Goal: Task Accomplishment & Management: Manage account settings

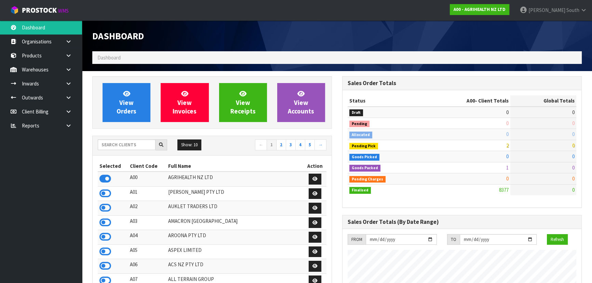
scroll to position [517, 250]
click at [136, 143] on input "text" at bounding box center [127, 144] width 58 height 11
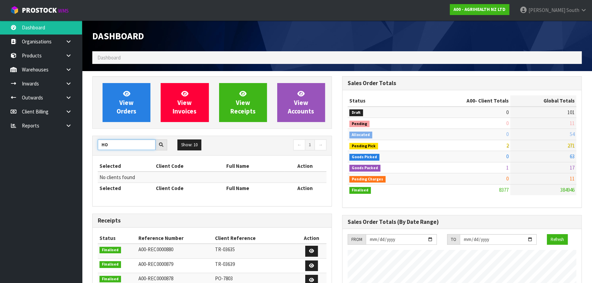
type input "H"
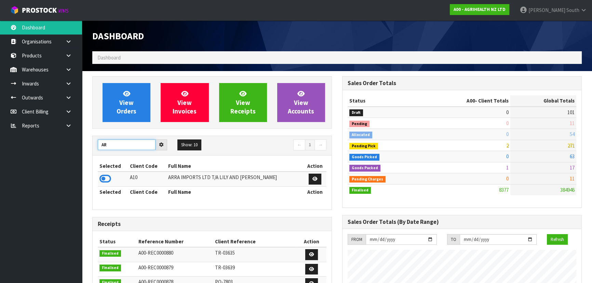
type input "A"
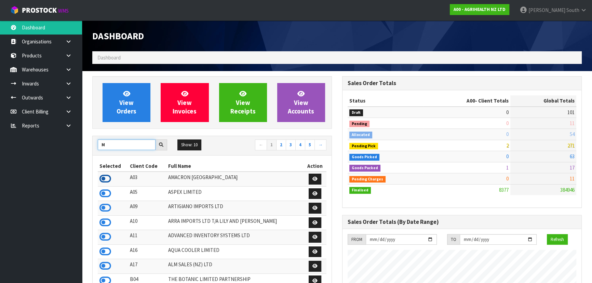
type input "M"
click at [108, 177] on icon at bounding box center [105, 179] width 12 height 10
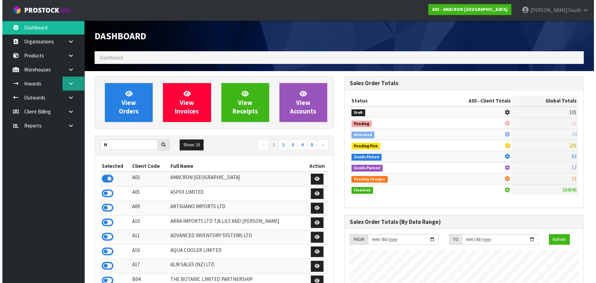
scroll to position [428, 250]
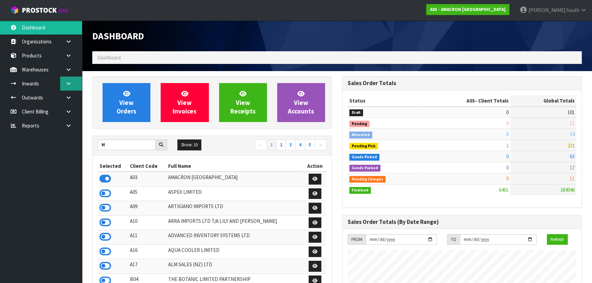
click at [64, 85] on link at bounding box center [71, 84] width 22 height 14
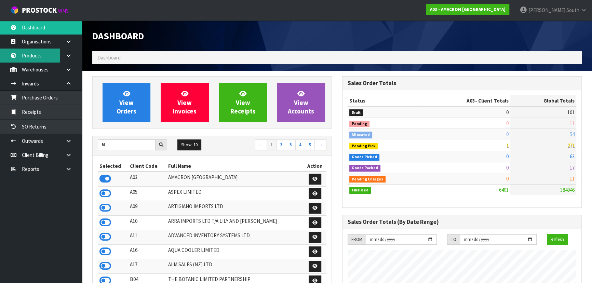
click at [44, 60] on link "Products" at bounding box center [41, 56] width 82 height 14
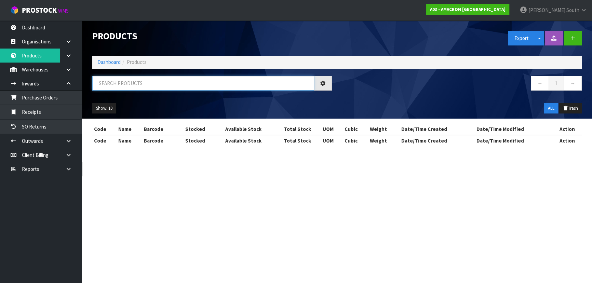
click at [121, 84] on input "text" at bounding box center [203, 83] width 222 height 15
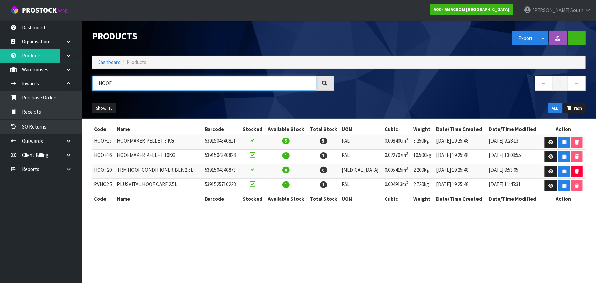
type input "HOOF"
click at [461, 46] on div "Export Split button! SOH Summary Measurements Dangerous Goods" at bounding box center [465, 38] width 252 height 35
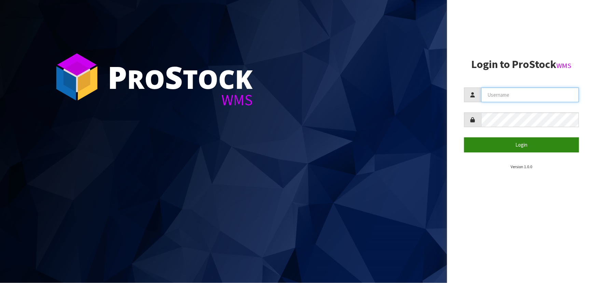
type input "[PERSON_NAME]"
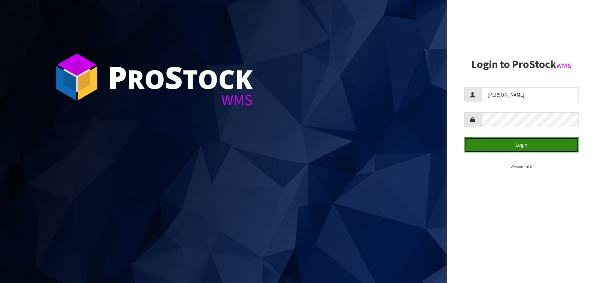
click at [523, 137] on button "Login" at bounding box center [522, 144] width 115 height 15
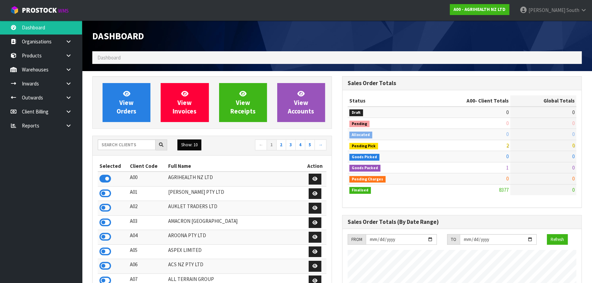
scroll to position [517, 250]
click at [140, 147] on input "text" at bounding box center [127, 144] width 58 height 11
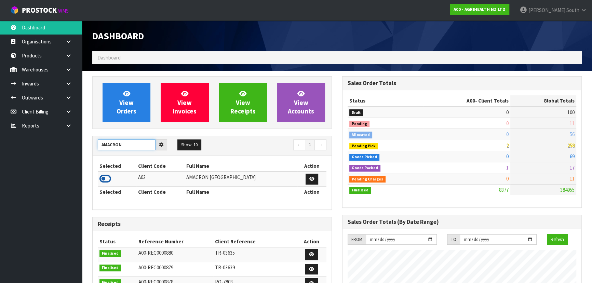
type input "AMACRON"
click at [100, 178] on icon at bounding box center [105, 179] width 12 height 10
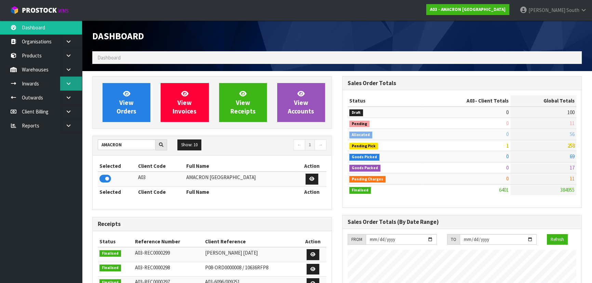
scroll to position [428, 250]
click at [67, 59] on link at bounding box center [71, 56] width 22 height 14
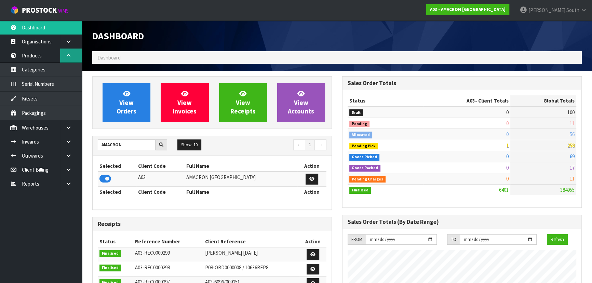
click at [68, 58] on link at bounding box center [71, 56] width 22 height 14
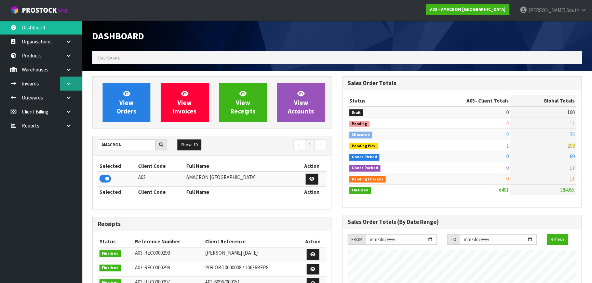
click at [75, 78] on link at bounding box center [71, 84] width 22 height 14
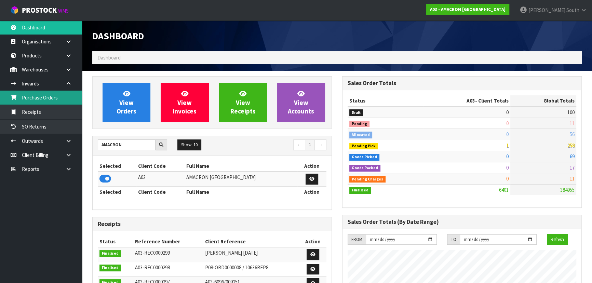
click at [54, 94] on link "Purchase Orders" at bounding box center [41, 98] width 82 height 14
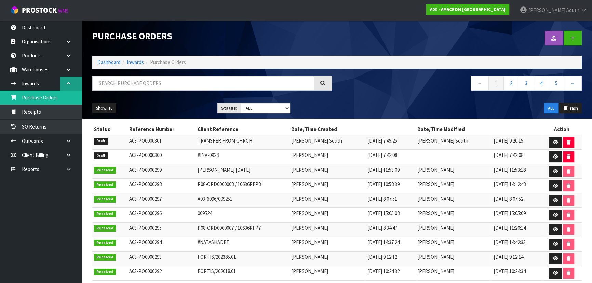
click at [71, 86] on link at bounding box center [71, 84] width 22 height 14
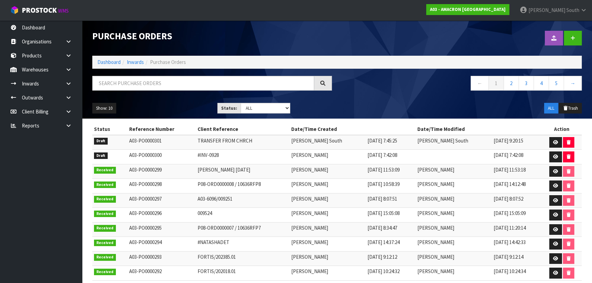
click at [405, 154] on td "[DATE] 7:42:08" at bounding box center [391, 157] width 50 height 15
click at [551, 142] on link at bounding box center [555, 142] width 13 height 11
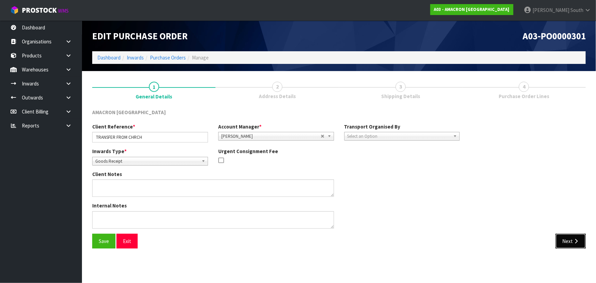
click at [571, 243] on button "Next" at bounding box center [571, 241] width 30 height 15
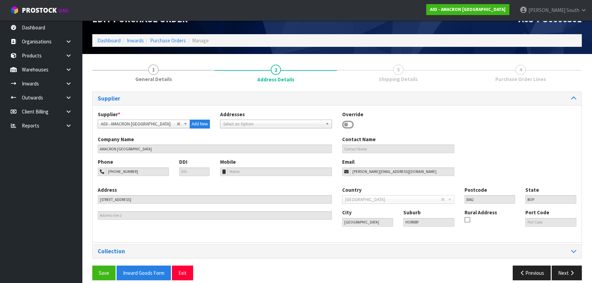
scroll to position [24, 0]
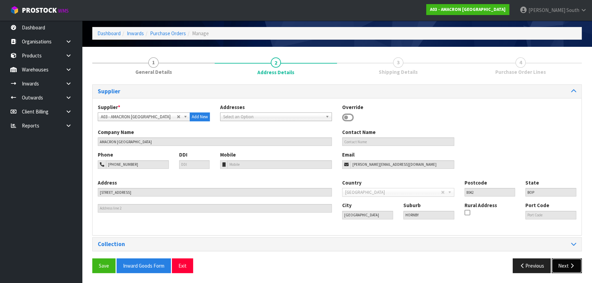
click at [573, 263] on icon "button" at bounding box center [572, 265] width 6 height 5
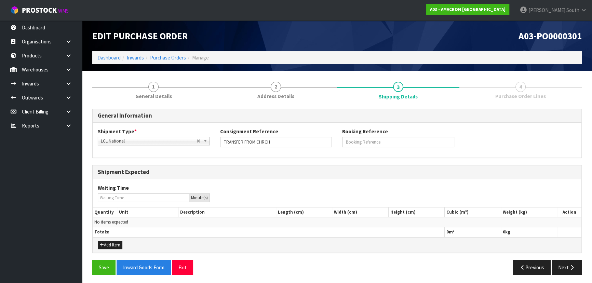
scroll to position [1, 0]
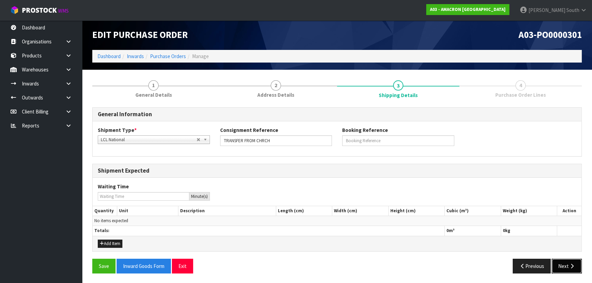
click at [568, 264] on button "Next" at bounding box center [567, 266] width 30 height 15
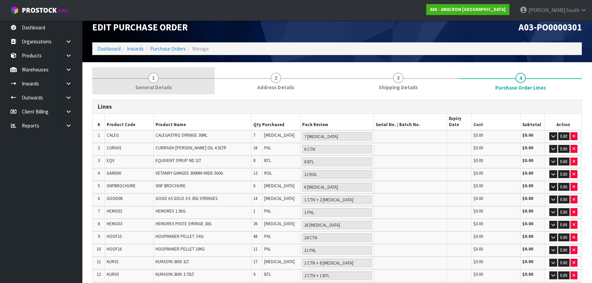
scroll to position [0, 0]
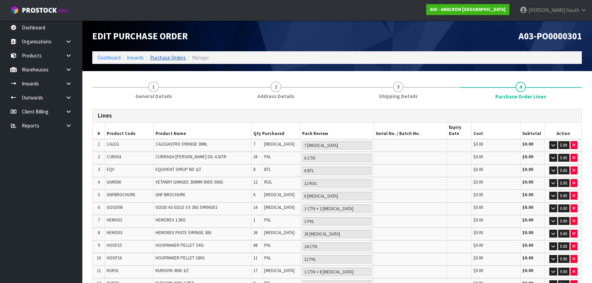
drag, startPoint x: 163, startPoint y: 61, endPoint x: 166, endPoint y: 57, distance: 5.1
click at [163, 61] on li "Purchase Orders" at bounding box center [165, 57] width 42 height 7
click at [166, 56] on link "Purchase Orders" at bounding box center [168, 57] width 36 height 6
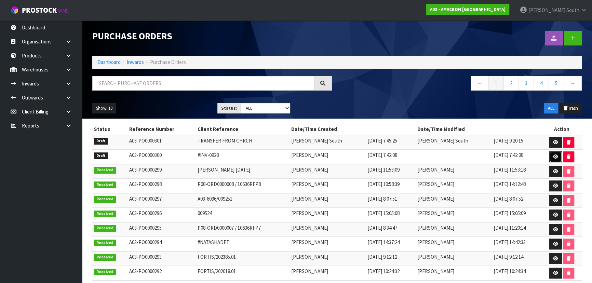
click at [550, 157] on link at bounding box center [555, 156] width 13 height 11
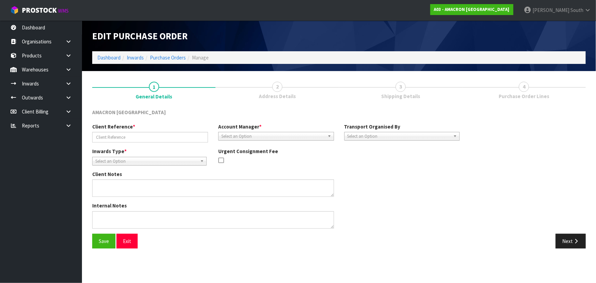
type input "#INV-0928"
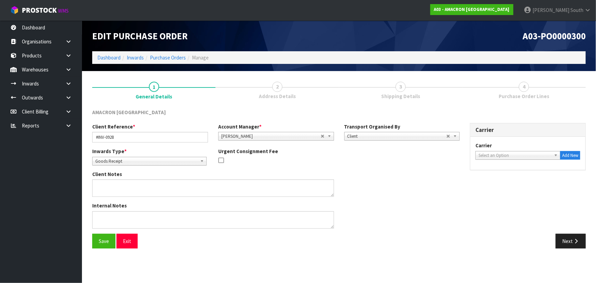
click at [400, 170] on div "Inwards Type * Goods Receipt Goods Returned Goods Receipt Urgent Consignment Fee" at bounding box center [276, 159] width 378 height 23
click at [561, 236] on button "Next" at bounding box center [571, 241] width 30 height 15
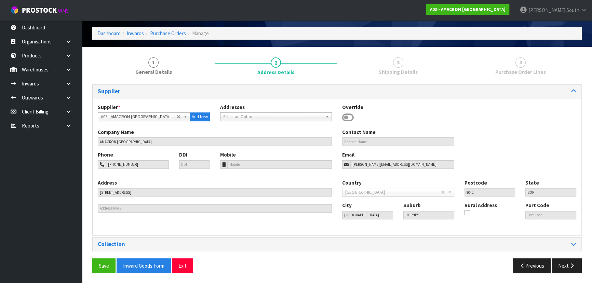
click at [566, 256] on div "Supplier Supplier * A00 - AGRIHEALTH NZ LTD A01 - [PERSON_NAME] PTY LTD A02 - A…" at bounding box center [336, 181] width 489 height 194
click at [566, 259] on button "Next" at bounding box center [567, 265] width 30 height 15
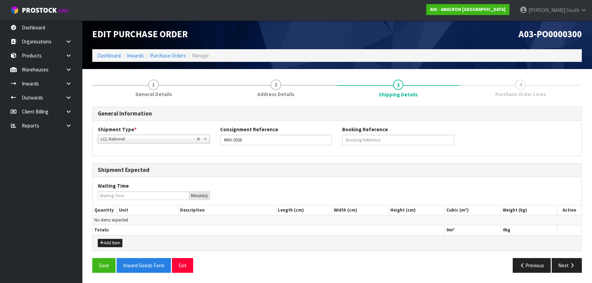
scroll to position [1, 0]
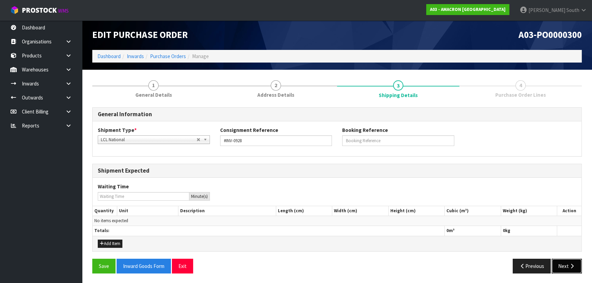
click at [563, 263] on button "Next" at bounding box center [567, 266] width 30 height 15
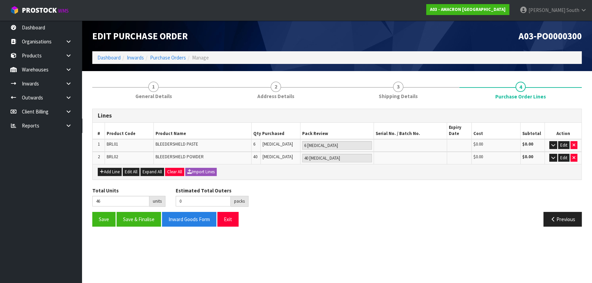
scroll to position [0, 0]
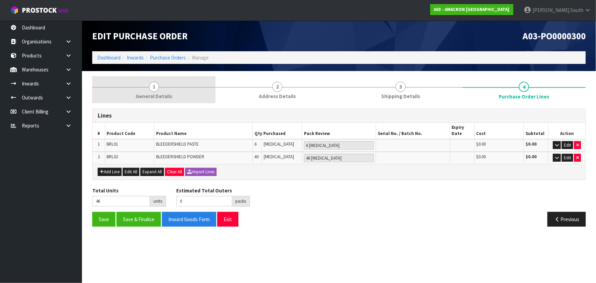
click at [164, 95] on span "General Details" at bounding box center [154, 96] width 37 height 7
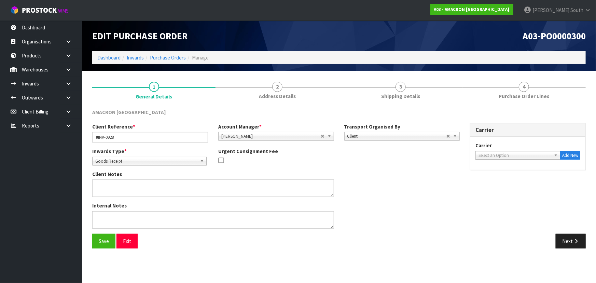
click at [178, 54] on li "Purchase Orders" at bounding box center [165, 57] width 42 height 7
click at [171, 58] on link "Purchase Orders" at bounding box center [168, 57] width 36 height 6
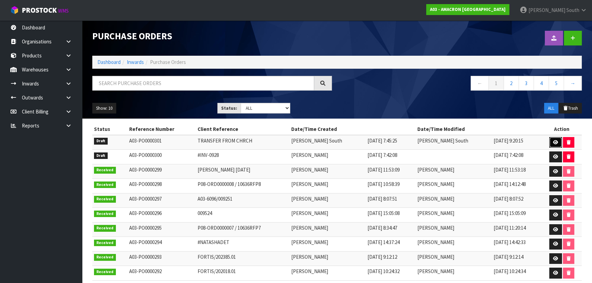
click at [551, 140] on link at bounding box center [555, 142] width 13 height 11
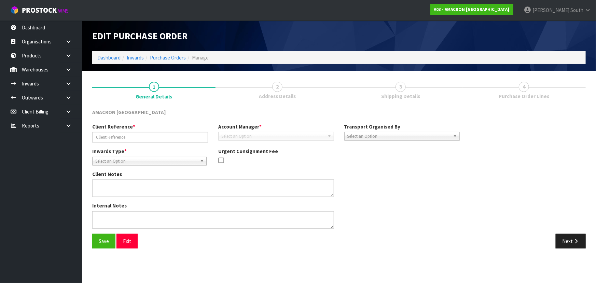
type input "TRANSFER FROM CHRCH"
click at [567, 228] on div "Client Reference * TRANSFER FROM CHRCH Account Manager * [PERSON_NAME] [PERSON_…" at bounding box center [339, 178] width 504 height 111
click at [572, 239] on button "Next" at bounding box center [571, 241] width 30 height 15
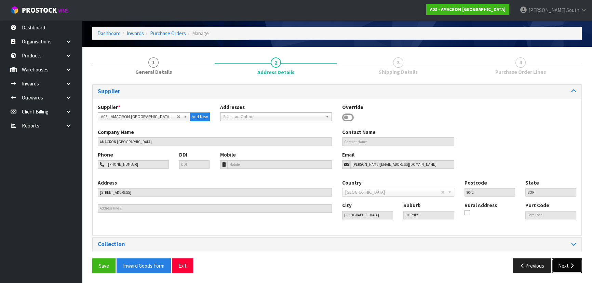
click at [560, 264] on button "Next" at bounding box center [567, 265] width 30 height 15
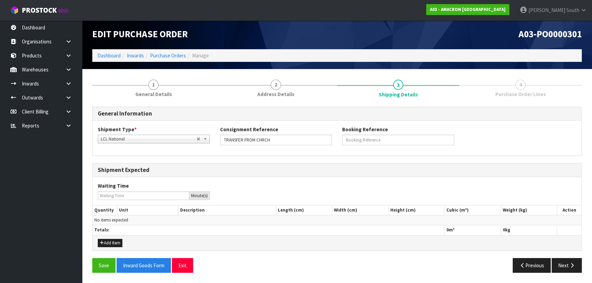
scroll to position [1, 0]
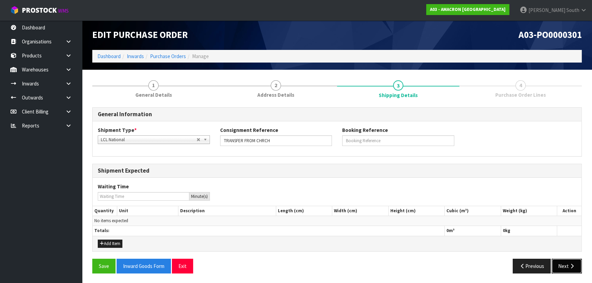
click at [564, 260] on button "Next" at bounding box center [567, 266] width 30 height 15
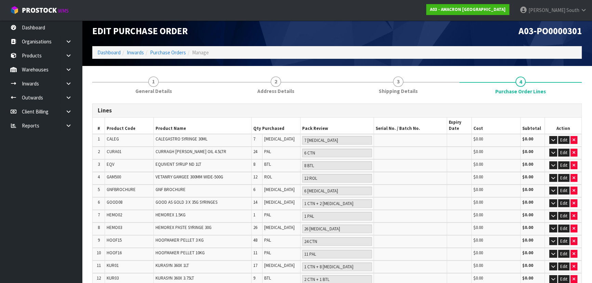
scroll to position [0, 0]
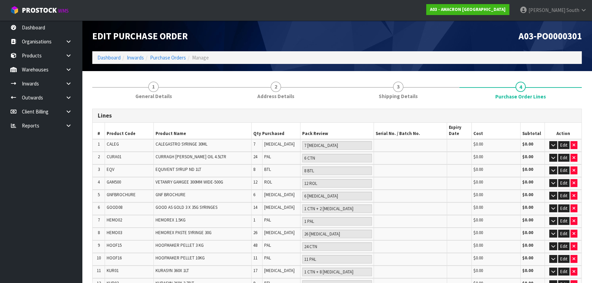
click at [397, 115] on h3 "Lines" at bounding box center [337, 115] width 479 height 6
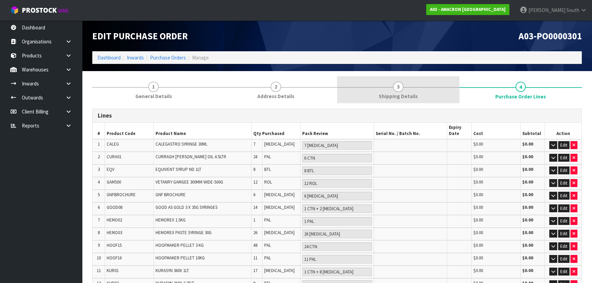
click at [392, 100] on link "3 Shipping Details" at bounding box center [398, 89] width 122 height 27
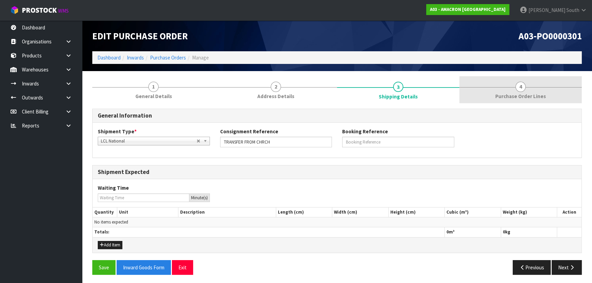
click at [482, 97] on link "4 Purchase Order Lines" at bounding box center [520, 89] width 122 height 27
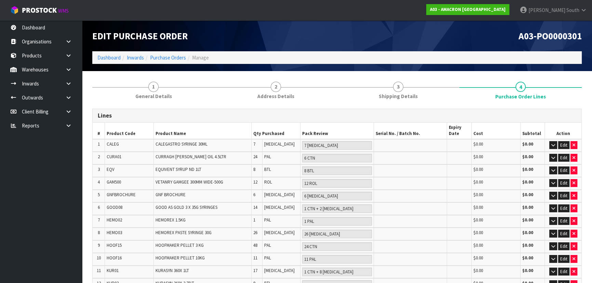
click at [394, 119] on div "Lines" at bounding box center [337, 116] width 489 height 14
click at [307, 115] on h3 "Lines" at bounding box center [337, 115] width 479 height 6
click at [184, 113] on h3 "Lines" at bounding box center [337, 115] width 479 height 6
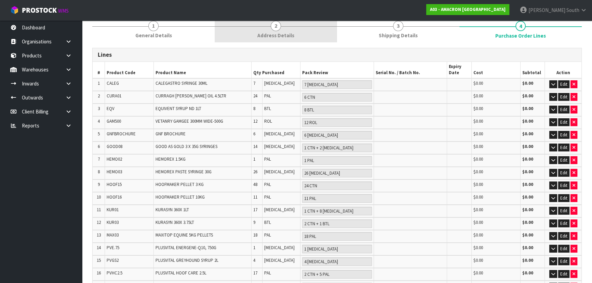
scroll to position [31, 0]
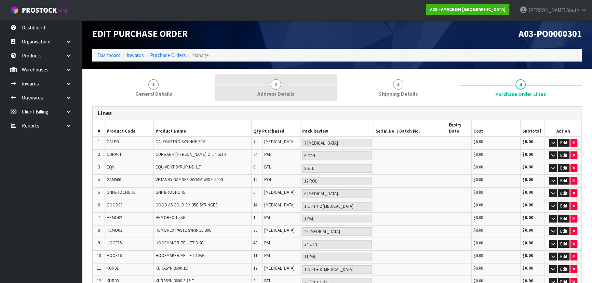
scroll to position [0, 0]
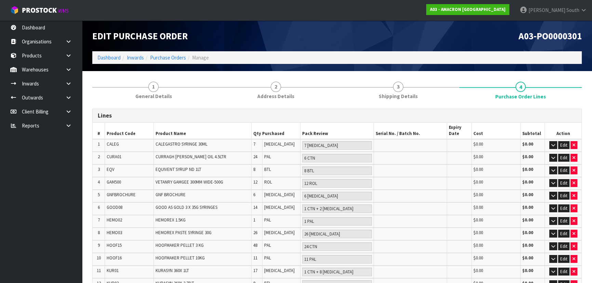
click at [318, 112] on h3 "Lines" at bounding box center [337, 115] width 479 height 6
click at [240, 38] on h1 "Edit Purchase Order" at bounding box center [212, 36] width 240 height 10
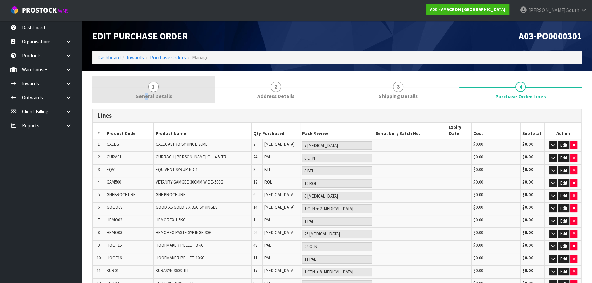
click at [148, 95] on span "General Details" at bounding box center [153, 96] width 37 height 7
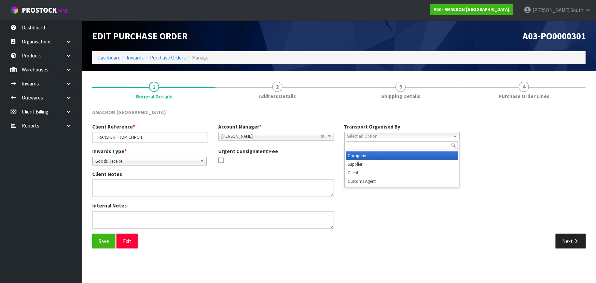
click at [369, 137] on span "Select an Option" at bounding box center [400, 136] width 104 height 8
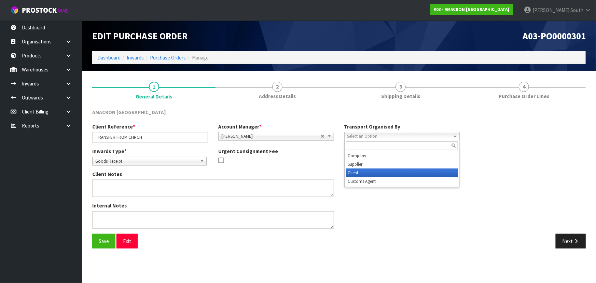
click at [364, 170] on li "Client" at bounding box center [402, 173] width 112 height 9
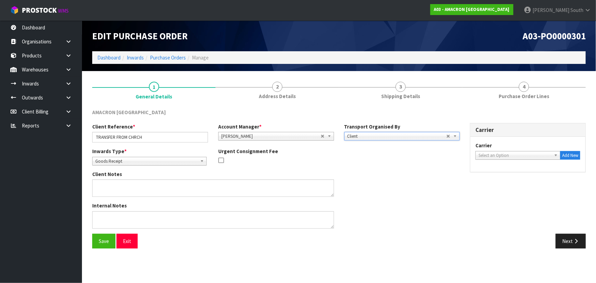
click at [489, 155] on span "Select an Option" at bounding box center [515, 155] width 73 height 8
type input "DA"
click at [496, 172] on li "DA IFREAKL - DAILY FREIGHT" at bounding box center [519, 175] width 82 height 9
click at [469, 197] on div "Carrier Carrier ACFS TRANSPORT - ACFS TRANSPORT ACT TRANSPORT LTD - ACT TRANSPO…" at bounding box center [528, 172] width 126 height 98
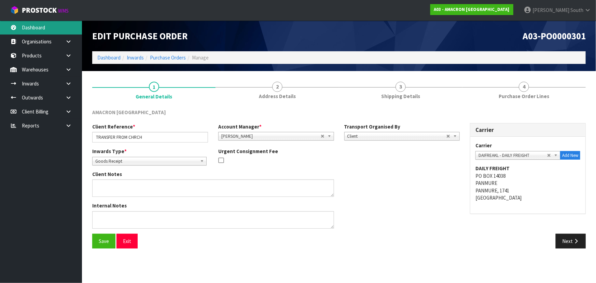
click at [48, 22] on link "Dashboard" at bounding box center [41, 28] width 82 height 14
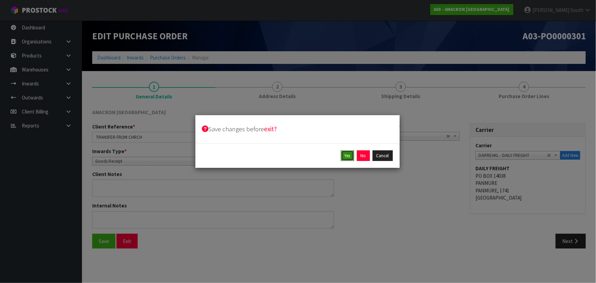
click at [349, 153] on button "Yes" at bounding box center [347, 155] width 13 height 11
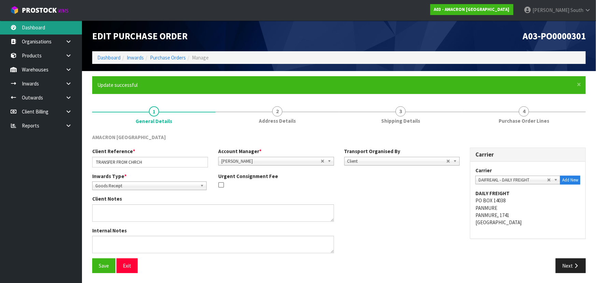
click at [51, 27] on link "Dashboard" at bounding box center [41, 28] width 82 height 14
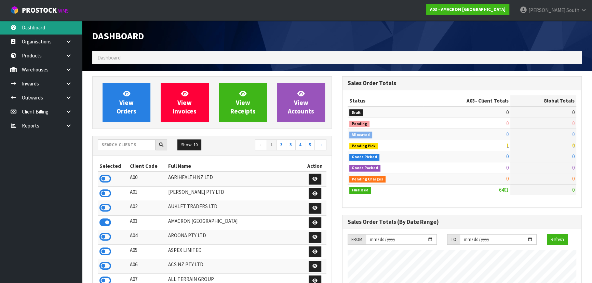
scroll to position [428, 250]
click at [136, 145] on input "text" at bounding box center [127, 144] width 58 height 11
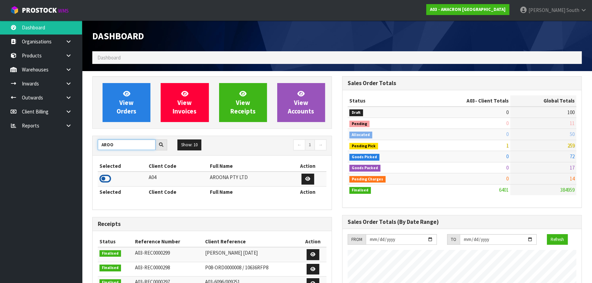
type input "AROO"
click at [109, 178] on icon at bounding box center [105, 179] width 12 height 10
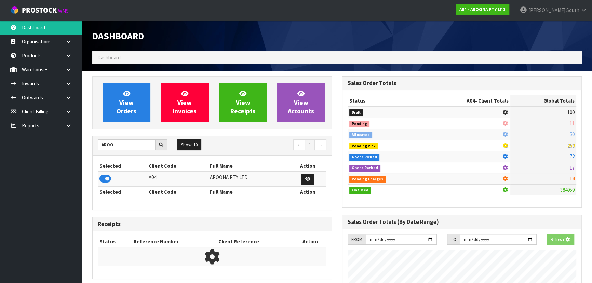
scroll to position [426, 250]
click at [37, 174] on ul "Dashboard Organisations Clients Consignees Carriers Products Categories Serial …" at bounding box center [41, 152] width 82 height 263
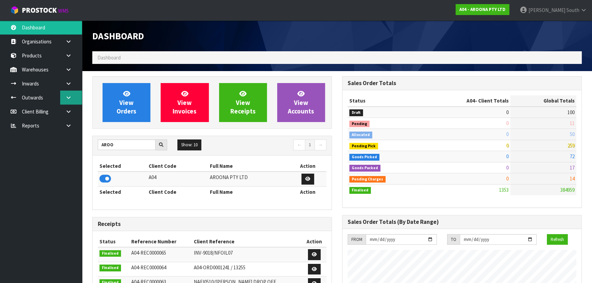
scroll to position [440, 250]
click at [163, 144] on icon at bounding box center [161, 145] width 4 height 4
click at [44, 174] on ul "Dashboard Organisations Clients Consignees Carriers Products Categories Serial …" at bounding box center [41, 152] width 82 height 263
click at [71, 80] on link at bounding box center [71, 84] width 22 height 14
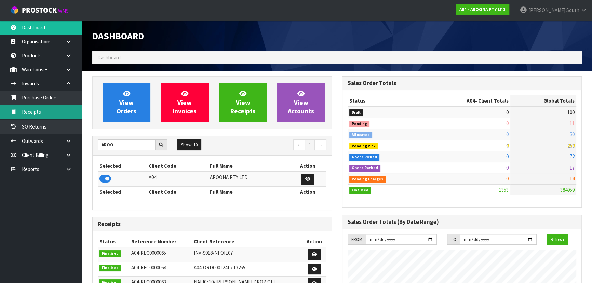
click at [48, 114] on link "Receipts" at bounding box center [41, 112] width 82 height 14
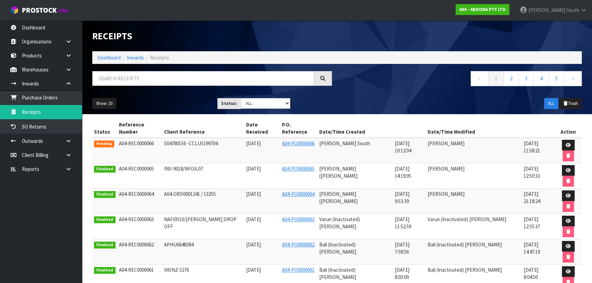
click at [114, 63] on ol "Dashboard Inwards Receipts" at bounding box center [336, 57] width 489 height 13
click at [114, 53] on ol "Dashboard Inwards Receipts" at bounding box center [336, 57] width 489 height 13
click at [115, 56] on link "Dashboard" at bounding box center [108, 57] width 23 height 6
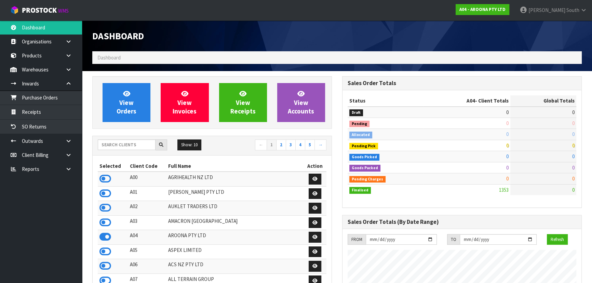
scroll to position [440, 250]
click at [121, 146] on input "text" at bounding box center [127, 144] width 58 height 11
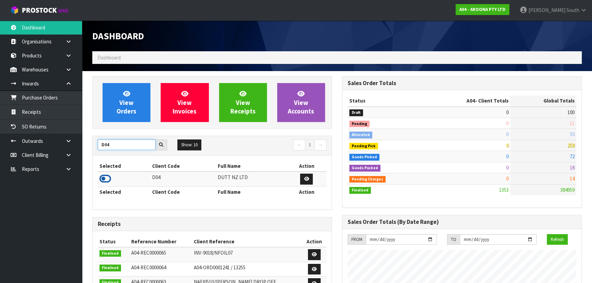
type input "D04"
click at [107, 180] on icon at bounding box center [105, 179] width 12 height 10
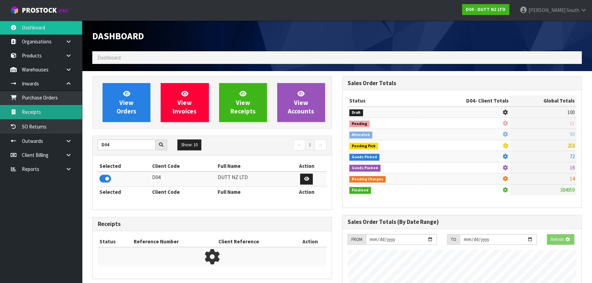
scroll to position [426, 250]
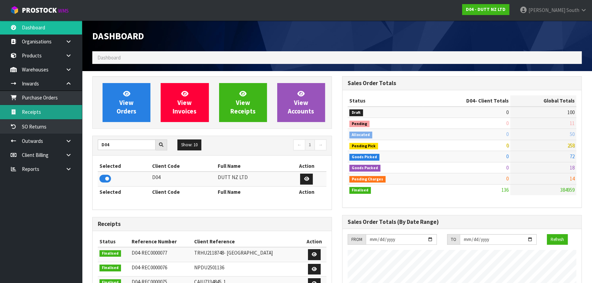
click at [63, 112] on link "Receipts" at bounding box center [41, 112] width 82 height 14
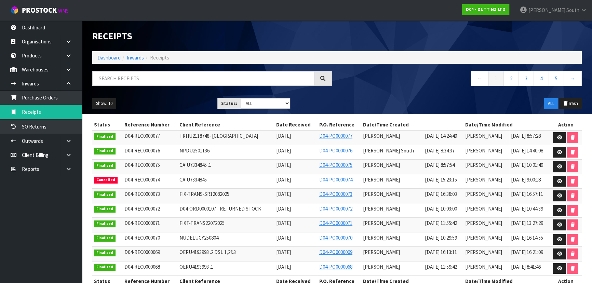
click at [170, 122] on th "Reference Number" at bounding box center [150, 124] width 55 height 11
click at [42, 199] on ul "Dashboard Organisations Clients Consignees Carriers Products Categories Serial …" at bounding box center [41, 152] width 82 height 263
click at [124, 97] on div "Show: 10 5 10 25 50 Status: Draft Pending Goods Checked Goods Putaway Pending C…" at bounding box center [337, 103] width 500 height 21
click at [40, 33] on link "Dashboard" at bounding box center [41, 28] width 82 height 14
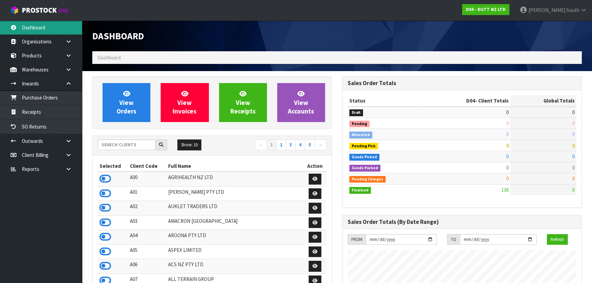
scroll to position [561, 250]
click at [133, 147] on input "text" at bounding box center [127, 144] width 58 height 11
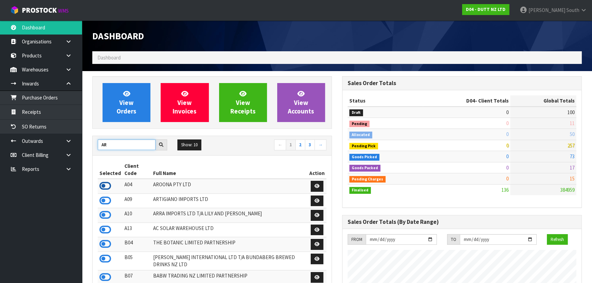
type input "AR"
click at [106, 181] on icon at bounding box center [105, 186] width 12 height 10
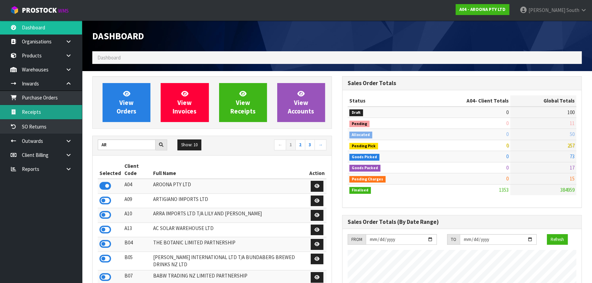
scroll to position [440, 250]
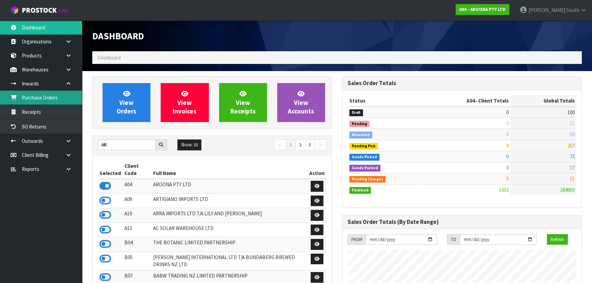
click at [52, 102] on link "Purchase Orders" at bounding box center [41, 98] width 82 height 14
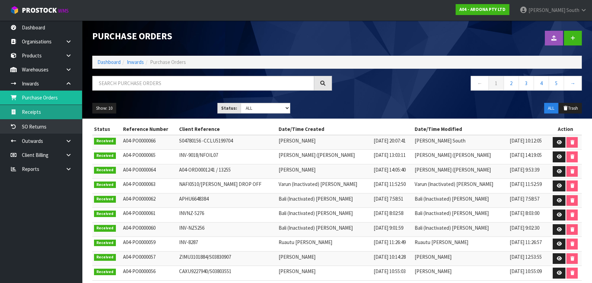
click at [51, 112] on link "Receipts" at bounding box center [41, 112] width 82 height 14
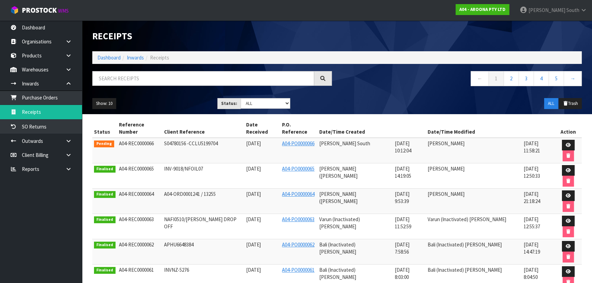
click at [555, 138] on td at bounding box center [568, 151] width 27 height 26
click at [562, 140] on link at bounding box center [568, 145] width 13 height 11
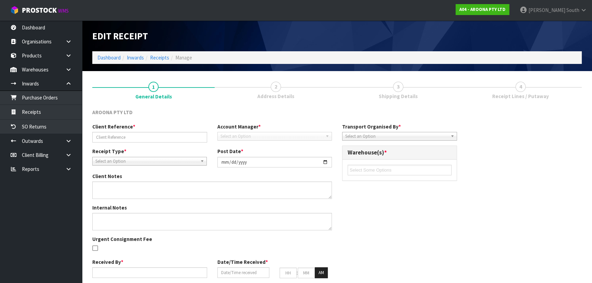
type input "S04780156 -CCLU5199704"
type input "[DATE]"
type textarea "NEW CODES"
type input "[PERSON_NAME] South"
type input "[DATE]"
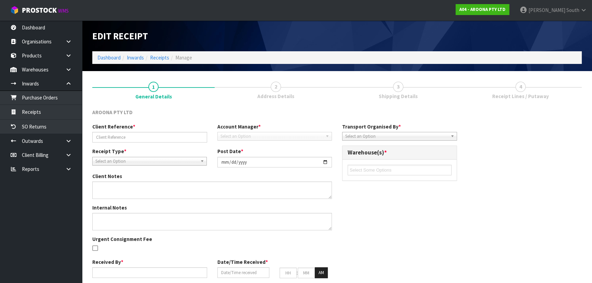
type input "07"
type input "30"
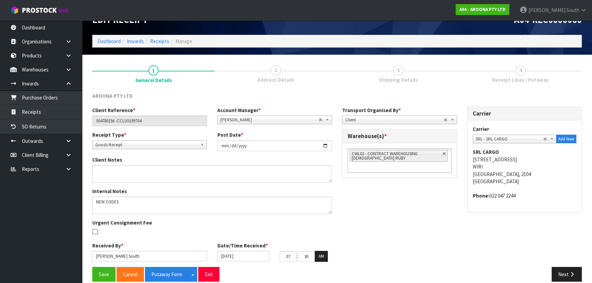
scroll to position [25, 0]
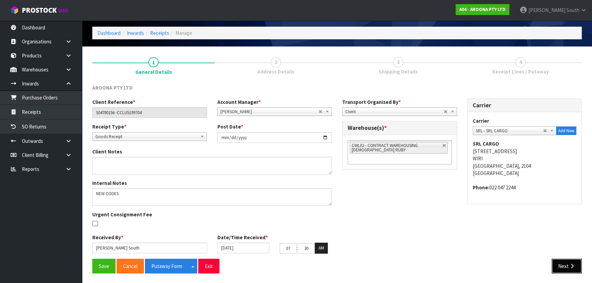
click at [562, 266] on button "Next" at bounding box center [567, 266] width 30 height 15
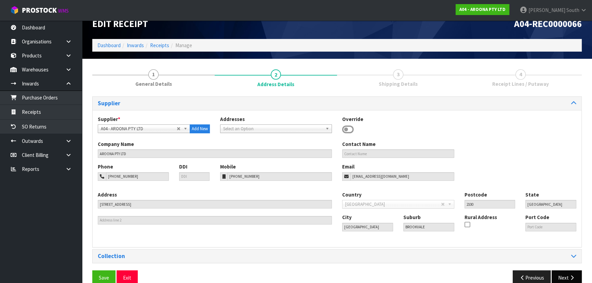
scroll to position [24, 0]
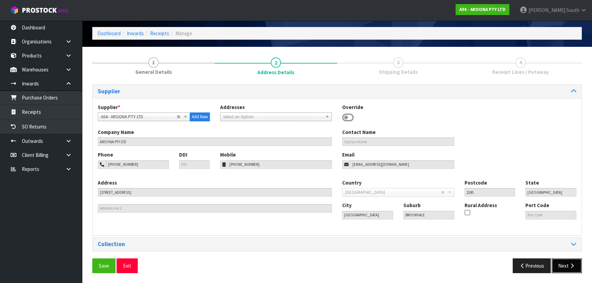
click at [566, 272] on button "Next" at bounding box center [567, 265] width 30 height 15
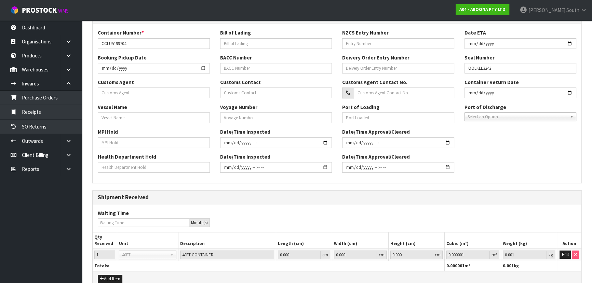
scroll to position [190, 0]
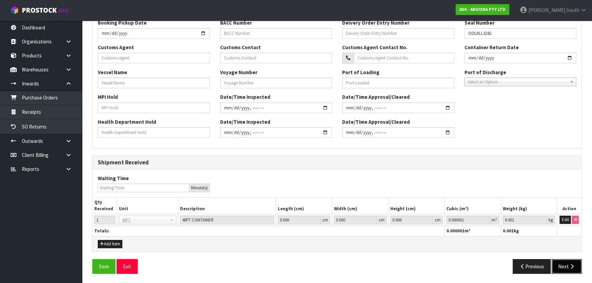
click at [564, 268] on button "Next" at bounding box center [567, 266] width 30 height 15
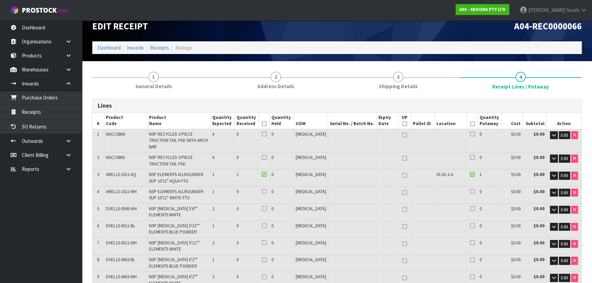
scroll to position [0, 0]
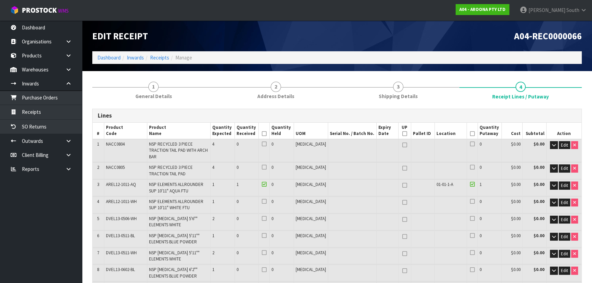
click at [246, 115] on h3 "Lines" at bounding box center [337, 115] width 479 height 6
click at [321, 113] on h3 "Lines" at bounding box center [337, 115] width 479 height 6
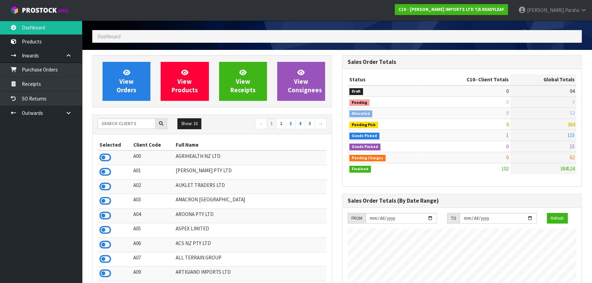
scroll to position [495, 250]
drag, startPoint x: 124, startPoint y: 126, endPoint x: 131, endPoint y: 120, distance: 9.7
click at [131, 120] on input "text" at bounding box center [127, 123] width 58 height 11
type input "13"
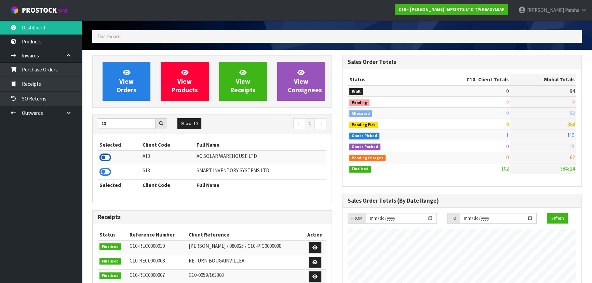
click at [109, 158] on icon at bounding box center [105, 157] width 12 height 10
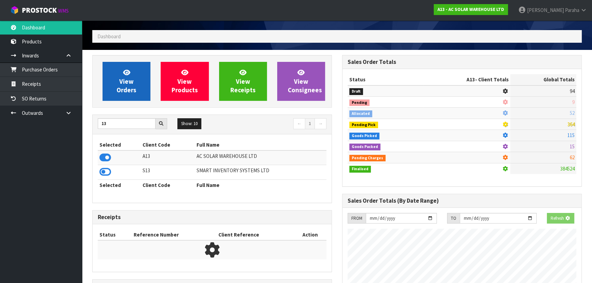
scroll to position [426, 250]
click at [117, 75] on link "View Orders" at bounding box center [127, 81] width 48 height 39
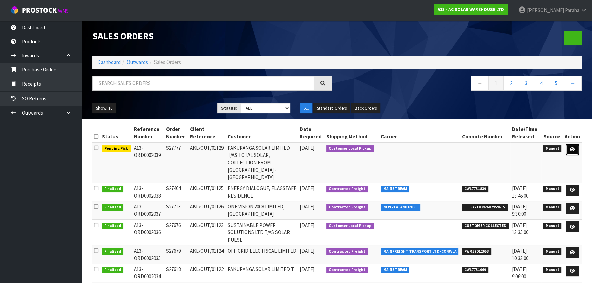
click at [574, 147] on icon at bounding box center [572, 149] width 5 height 4
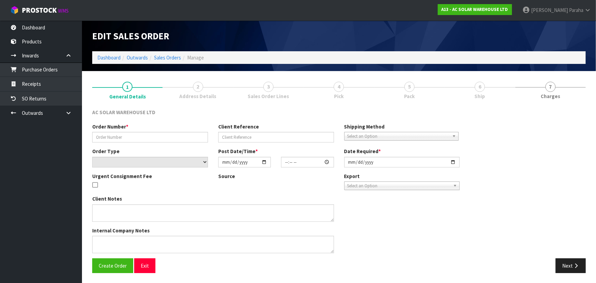
type input "S27777"
type input "AKL/OUT/01129"
select select "number:0"
type input "[DATE]"
type input "16:19:00.000"
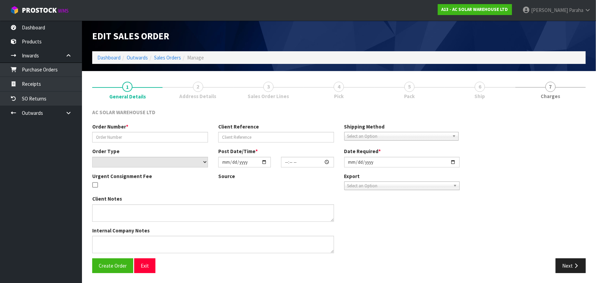
type input "2025-10-09"
type textarea "CUSTOMER TO COLLECT @ 8AM ON THURSDAY 9TH OCTOBER PANELS DO NOT NEED TO BE PACK…"
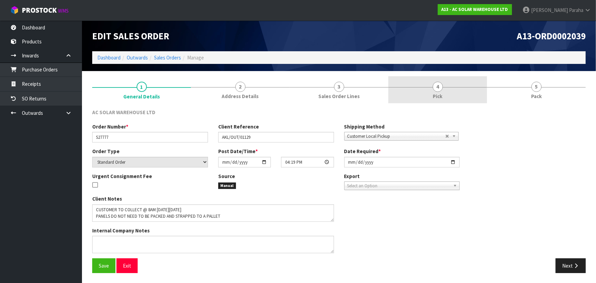
click at [471, 88] on link "4 Pick" at bounding box center [438, 89] width 99 height 27
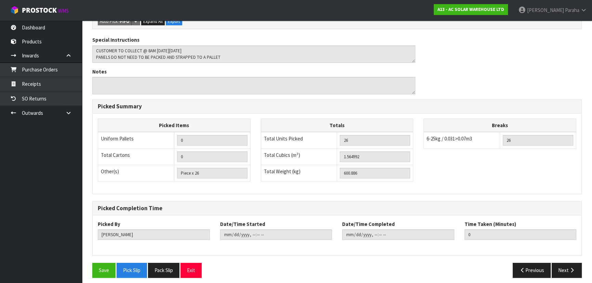
scroll to position [171, 0]
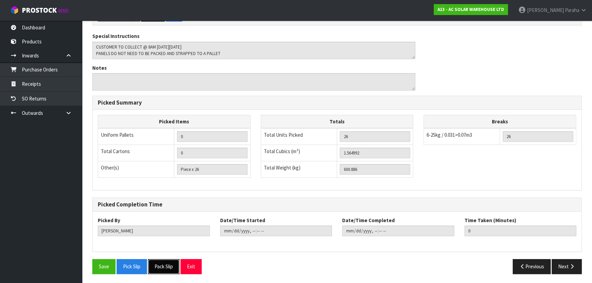
click at [158, 265] on button "Pack Slip" at bounding box center [163, 266] width 31 height 15
click at [479, 73] on div "Special Instructions Notes" at bounding box center [337, 63] width 500 height 63
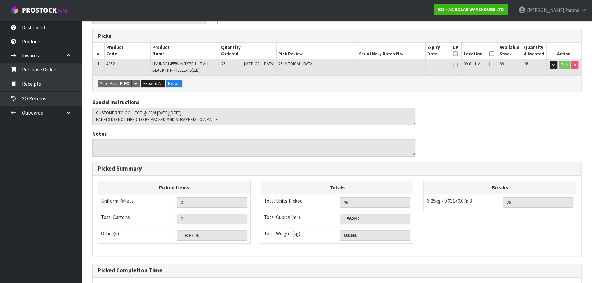
scroll to position [124, 0]
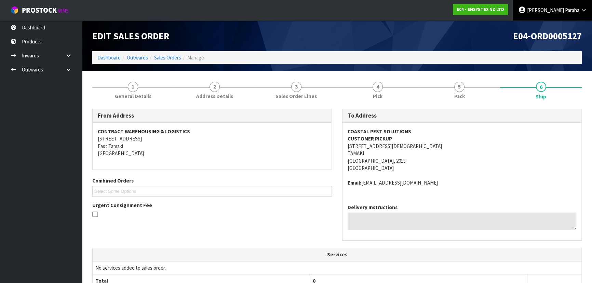
click at [554, 12] on span "[PERSON_NAME]" at bounding box center [545, 10] width 37 height 6
click at [554, 27] on link "Logout" at bounding box center [565, 27] width 54 height 9
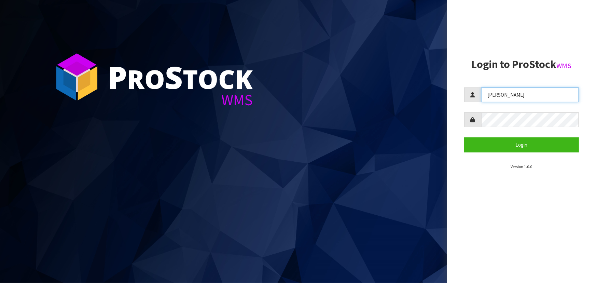
drag, startPoint x: 516, startPoint y: 92, endPoint x: 472, endPoint y: 95, distance: 44.5
click at [472, 95] on div "[PERSON_NAME]" at bounding box center [522, 95] width 115 height 15
type input "POLLY"
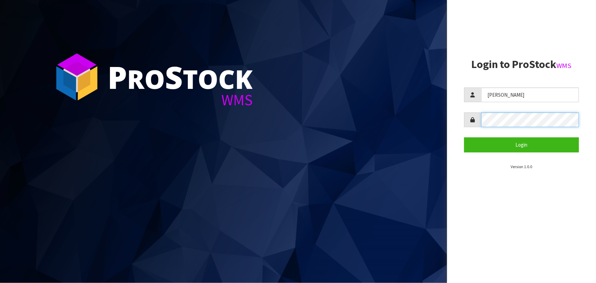
click at [471, 127] on form "POLLY Login" at bounding box center [522, 120] width 115 height 65
click at [465, 137] on button "Login" at bounding box center [522, 144] width 115 height 15
